Goal: Transaction & Acquisition: Book appointment/travel/reservation

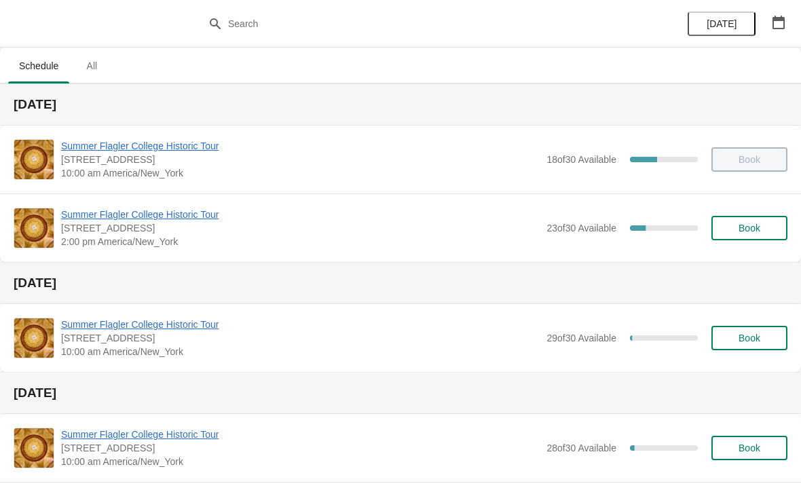
click at [766, 225] on span "Book" at bounding box center [749, 228] width 52 height 11
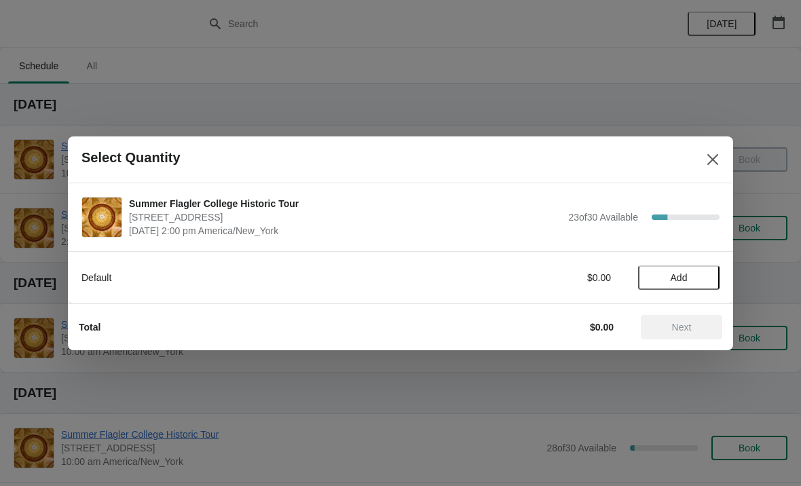
click at [691, 274] on span "Add" at bounding box center [678, 277] width 57 height 11
click at [685, 279] on div "1" at bounding box center [678, 277] width 81 height 14
click at [701, 282] on icon at bounding box center [702, 277] width 14 height 14
click at [694, 318] on button "Next" at bounding box center [681, 327] width 81 height 24
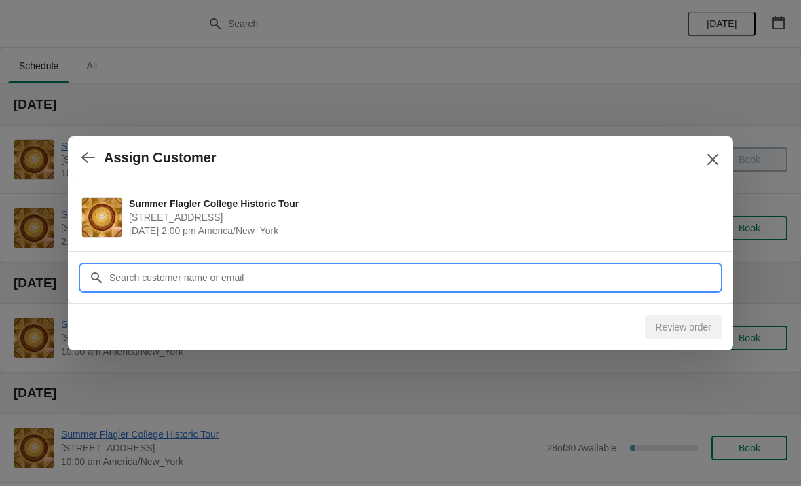
click at [474, 271] on input "Customer" at bounding box center [414, 277] width 611 height 24
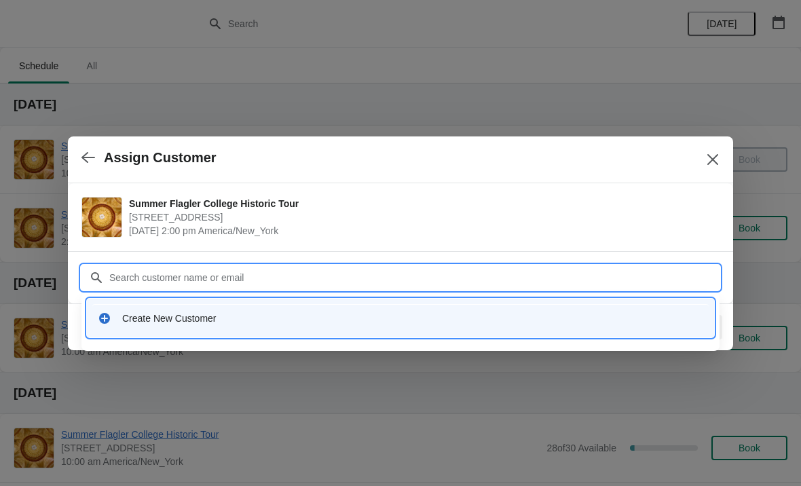
click at [123, 312] on div "Create New Customer" at bounding box center [412, 319] width 581 height 14
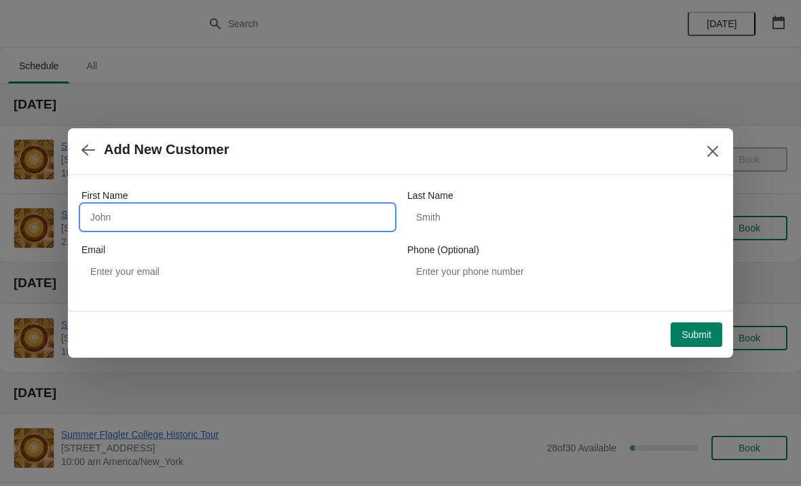
click at [130, 215] on input "First Name" at bounding box center [237, 217] width 312 height 24
type input "Mike"
click at [557, 200] on div "Last Name" at bounding box center [563, 196] width 312 height 14
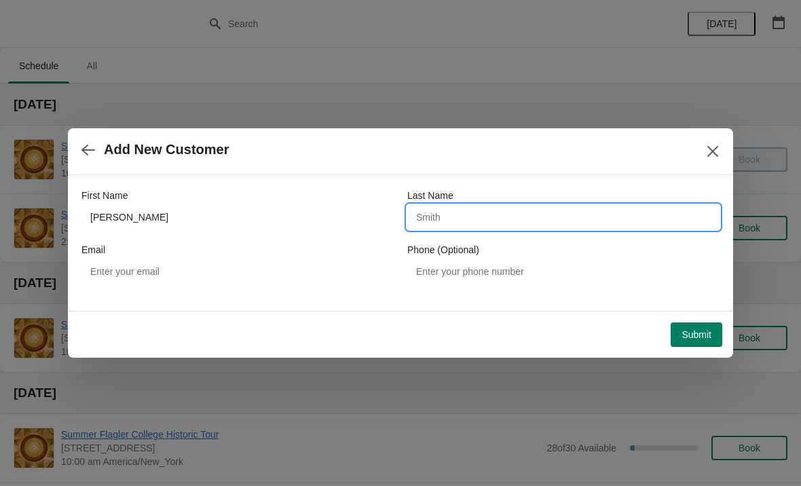
click at [548, 226] on input "Last Name" at bounding box center [563, 217] width 312 height 24
type input "Watkins"
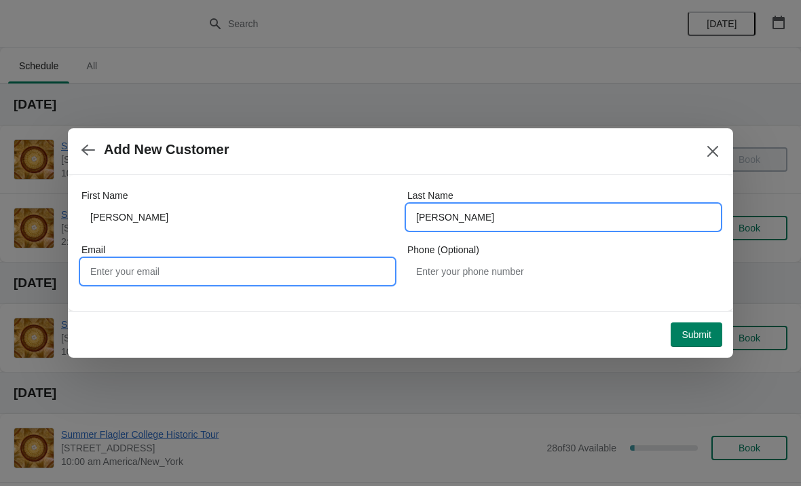
click at [169, 280] on input "Email" at bounding box center [237, 271] width 312 height 24
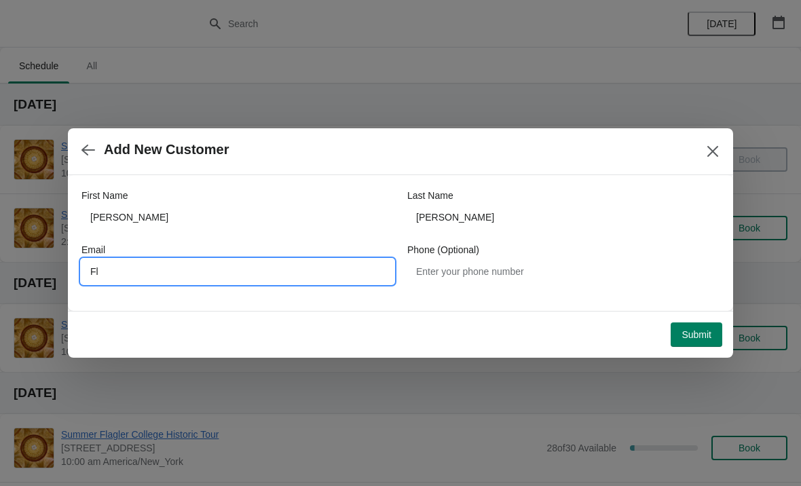
type input "F"
type input "legacy@flagler.edu"
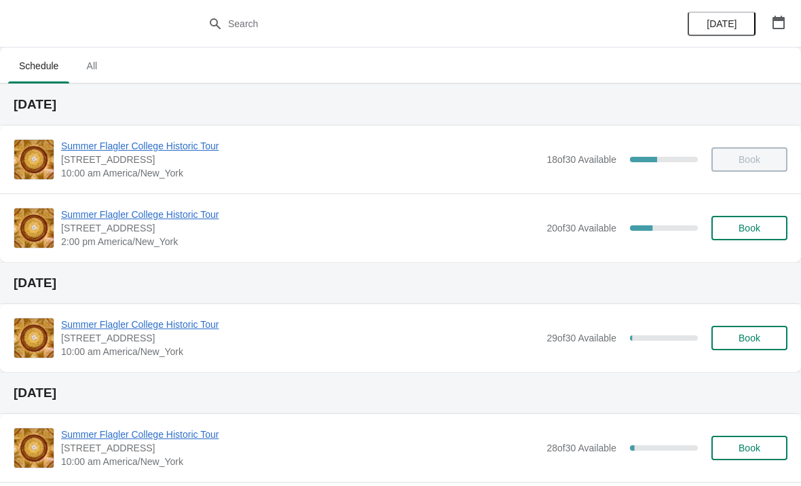
click at [204, 233] on span "[STREET_ADDRESS]" at bounding box center [300, 228] width 478 height 14
click at [216, 221] on span "Summer Flagler College Historic Tour" at bounding box center [300, 215] width 478 height 14
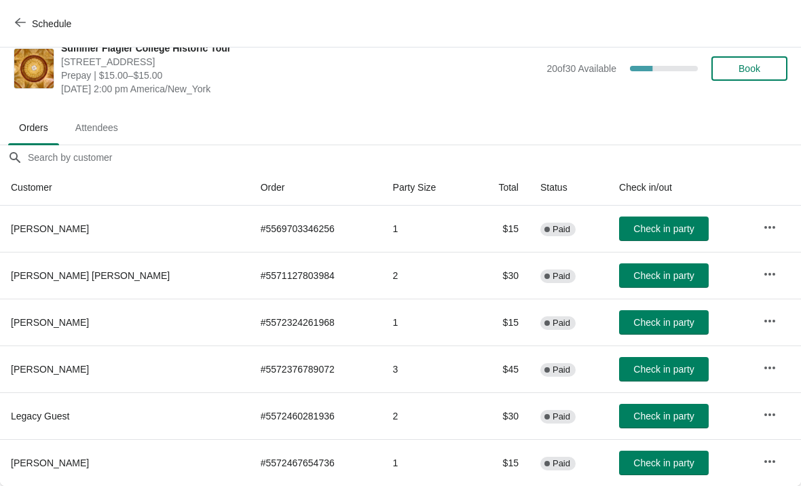
scroll to position [20, 0]
click at [751, 71] on span "Book" at bounding box center [749, 68] width 22 height 11
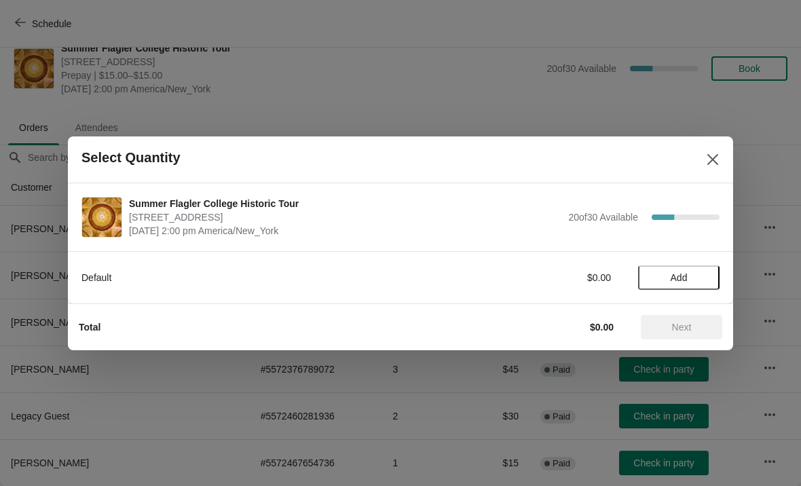
click at [663, 281] on span "Add" at bounding box center [678, 277] width 57 height 11
click at [688, 273] on div "1" at bounding box center [678, 277] width 81 height 14
click at [709, 271] on icon at bounding box center [702, 277] width 14 height 14
click at [685, 338] on button "Next" at bounding box center [681, 327] width 81 height 24
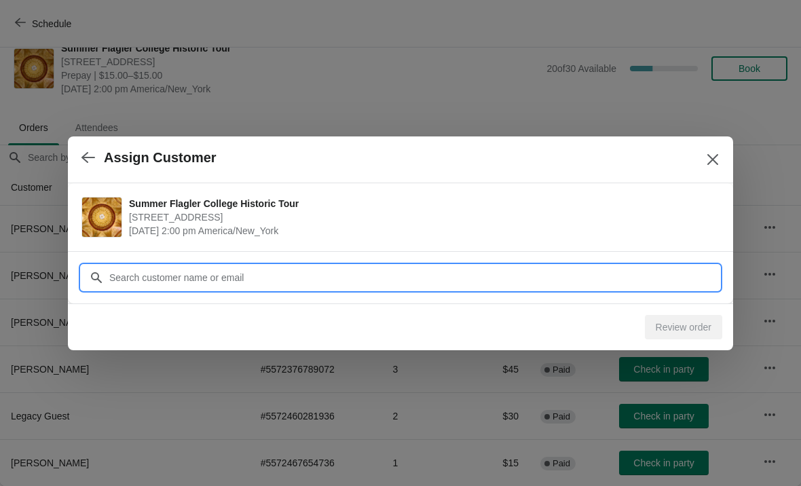
click at [210, 273] on input "Customer" at bounding box center [414, 277] width 611 height 24
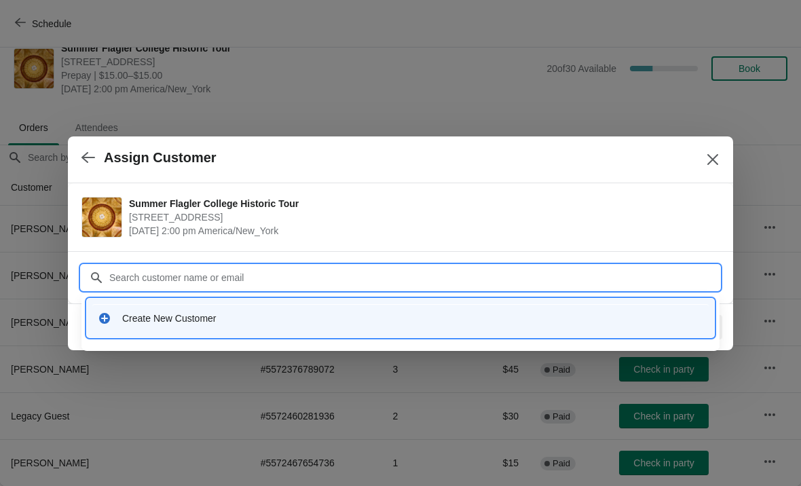
click at [193, 316] on div "Create New Customer" at bounding box center [412, 319] width 581 height 14
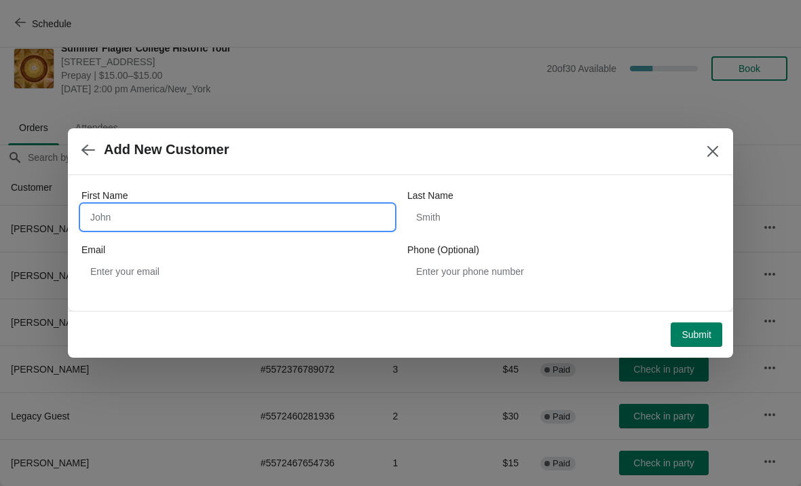
click at [151, 210] on input "First Name" at bounding box center [237, 217] width 312 height 24
type input "[PERSON_NAME]"
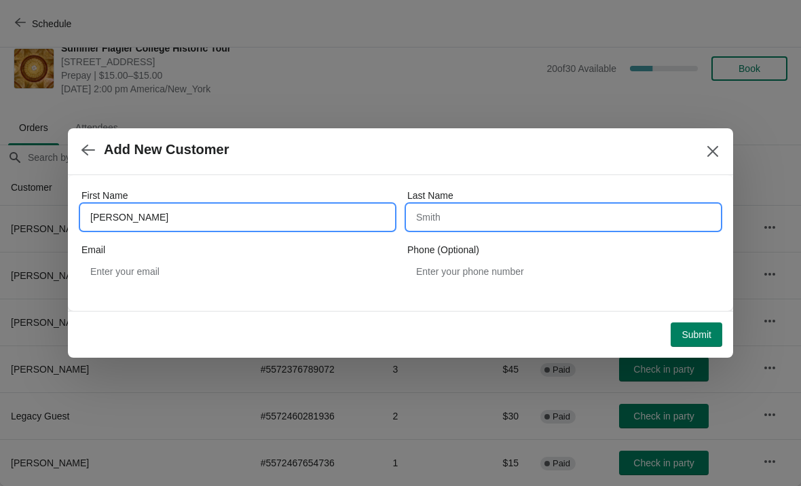
click at [466, 220] on input "Last Name" at bounding box center [563, 217] width 312 height 24
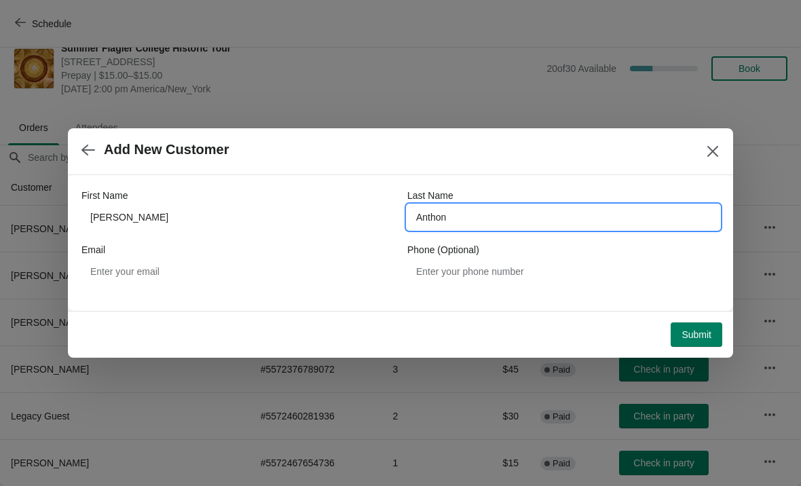
type input "[PERSON_NAME]"
